Goal: Find specific page/section: Find specific page/section

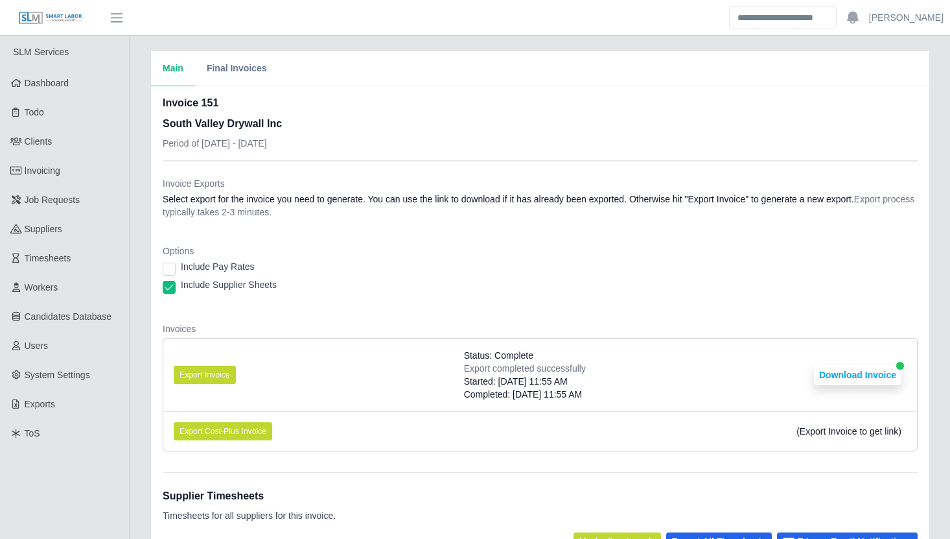
click at [480, 252] on dt "Options" at bounding box center [540, 250] width 755 height 13
click at [559, 33] on header "[PERSON_NAME] Account Settings Logout" at bounding box center [475, 18] width 950 height 36
click at [539, 272] on div "Include Pay Rates" at bounding box center [540, 269] width 755 height 18
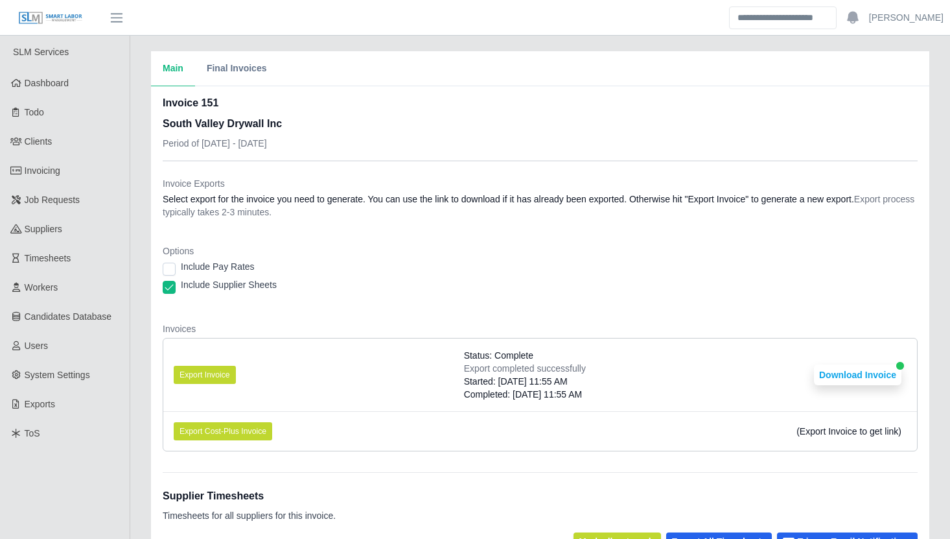
click at [539, 272] on div "Include Pay Rates" at bounding box center [540, 269] width 755 height 18
click at [503, 274] on div "Include Pay Rates" at bounding box center [540, 269] width 755 height 18
click at [557, 307] on dl "Invoice Exports Select export for the invoice you need to generate. You can use…" at bounding box center [540, 319] width 755 height 285
click at [482, 294] on div "Include Supplier Sheets" at bounding box center [540, 287] width 755 height 18
click at [456, 73] on div "Main Final Invoices" at bounding box center [540, 68] width 778 height 35
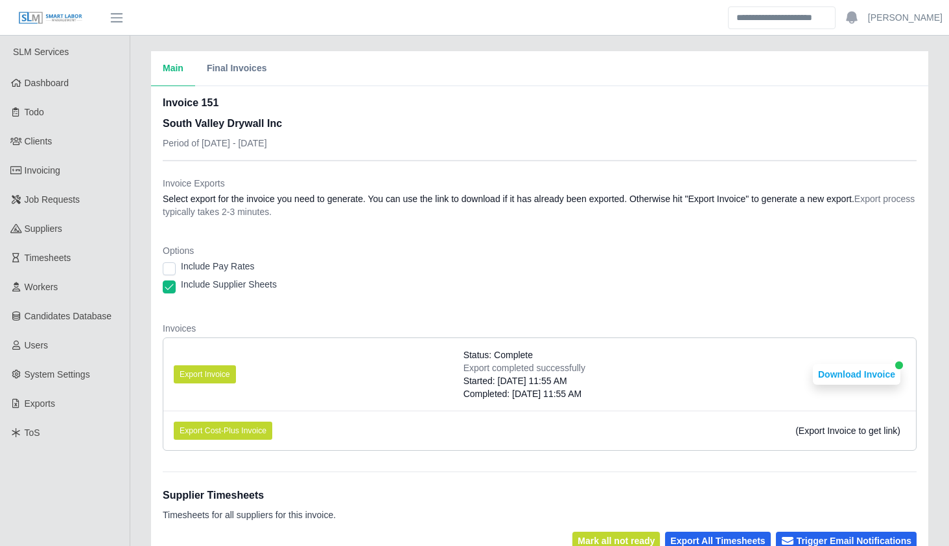
click at [136, 338] on div "Main Final Invoices Invoice 151 South Valley Drywall Inc Period of [DATE] - [DA…" at bounding box center [539, 387] width 819 height 673
click at [139, 338] on div "Main Final Invoices Invoice 151 South Valley Drywall Inc Period of [DATE] - [DA…" at bounding box center [539, 387] width 819 height 673
click at [80, 181] on link "Invoicing" at bounding box center [65, 170] width 130 height 29
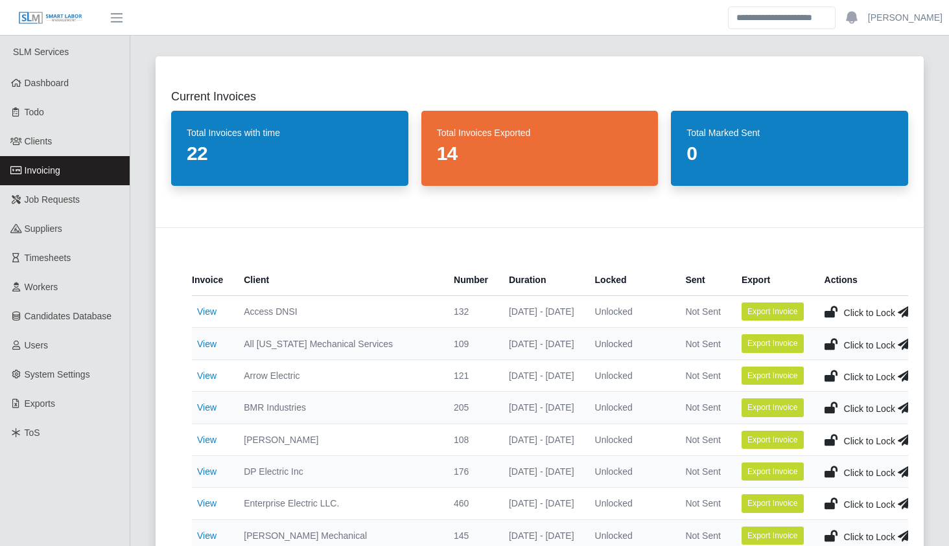
click at [145, 351] on div "Current Invoices Total Invoices with time 22 Total Invoices Exported 14 Total M…" at bounding box center [539, 536] width 799 height 990
click at [146, 367] on div "Current Invoices Total Invoices with time 22 Total Invoices Exported 14 Total M…" at bounding box center [539, 536] width 799 height 990
click at [145, 367] on div "Current Invoices Total Invoices with time 22 Total Invoices Exported 14 Total M…" at bounding box center [539, 536] width 799 height 990
click at [143, 303] on div "Current Invoices Total Invoices with time 22 Total Invoices Exported 14 Total M…" at bounding box center [539, 536] width 799 height 990
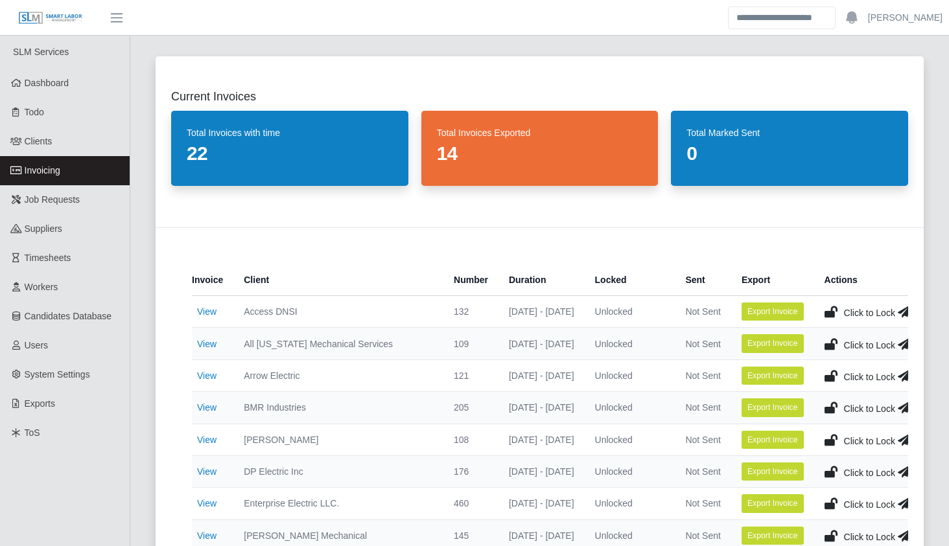
click at [142, 303] on div "Current Invoices Total Invoices with time 22 Total Invoices Exported 14 Total M…" at bounding box center [539, 536] width 799 height 990
click at [141, 303] on div "Current Invoices Total Invoices with time 22 Total Invoices Exported 14 Total M…" at bounding box center [539, 536] width 799 height 990
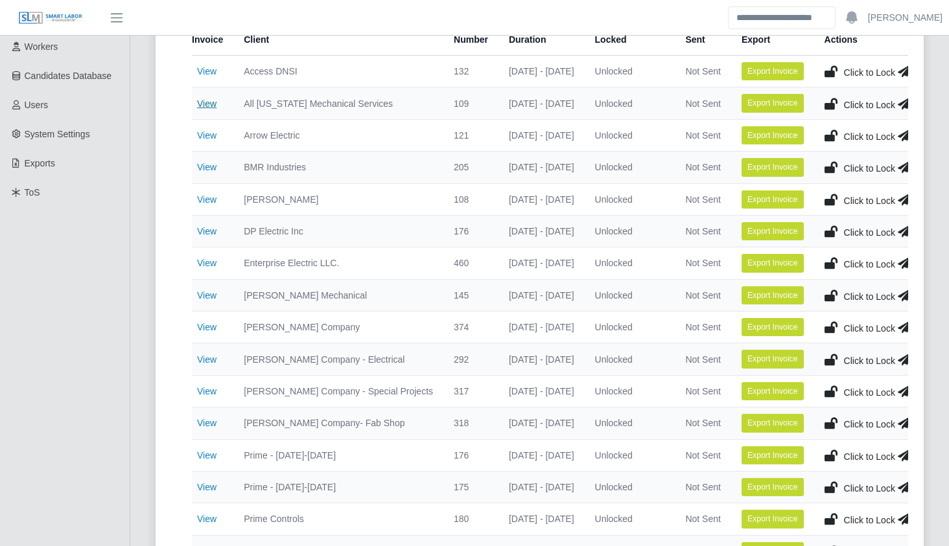
scroll to position [244, 0]
